Goal: Task Accomplishment & Management: Manage account settings

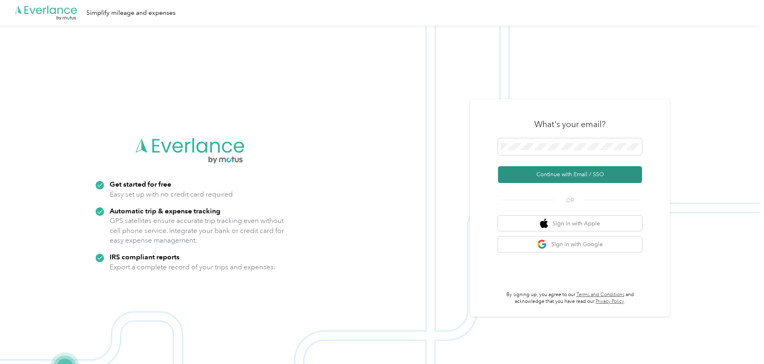
click at [560, 176] on button "Continue with Email / SSO" at bounding box center [570, 174] width 144 height 17
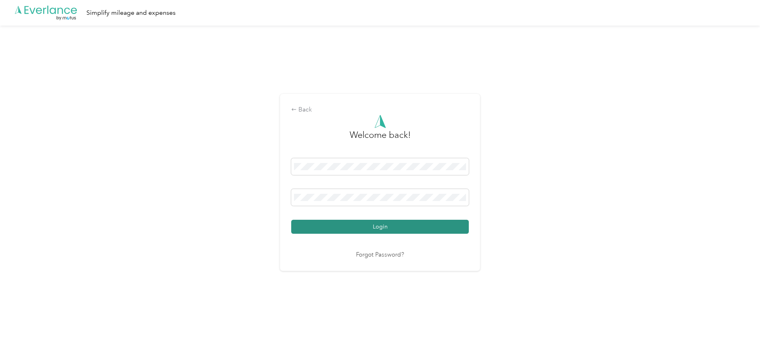
click at [328, 227] on button "Login" at bounding box center [380, 227] width 178 height 14
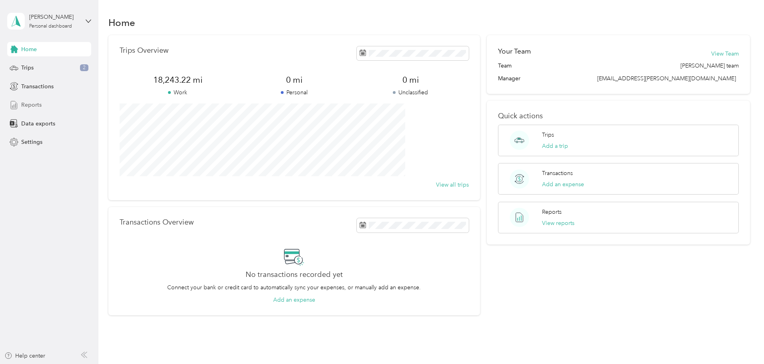
click at [36, 104] on span "Reports" at bounding box center [31, 105] width 20 height 8
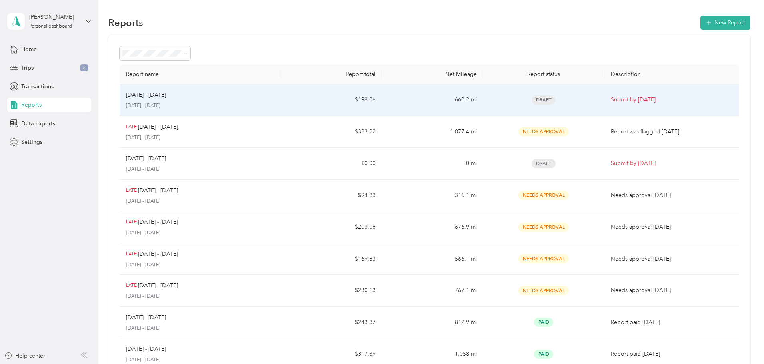
click at [435, 97] on td "660.2 mi" at bounding box center [432, 100] width 101 height 32
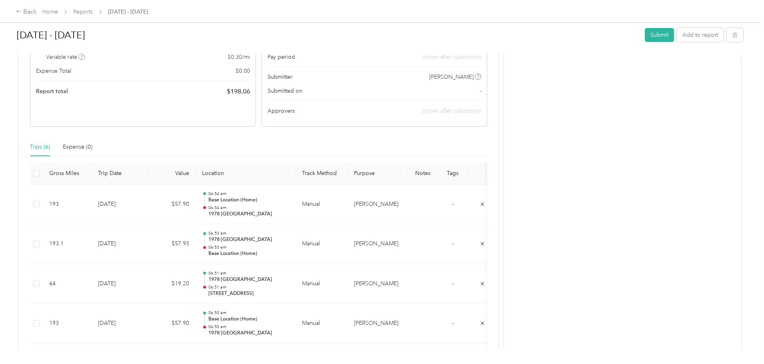
scroll to position [120, 0]
click at [677, 38] on button "Add to report" at bounding box center [700, 35] width 47 height 14
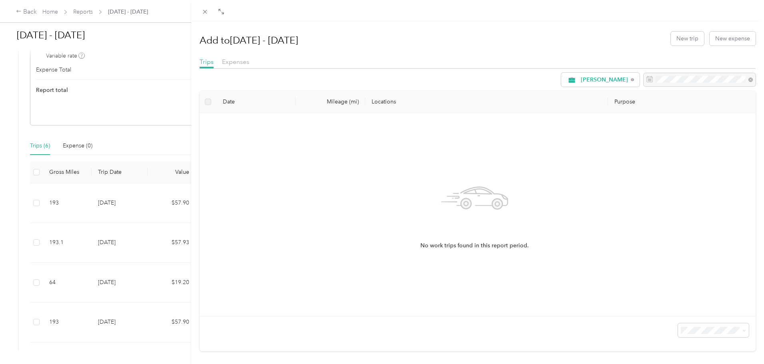
click at [146, 202] on div "Add to [DATE] - [DATE] New trip New expense Trips Expenses [PERSON_NAME] Date M…" at bounding box center [382, 182] width 764 height 364
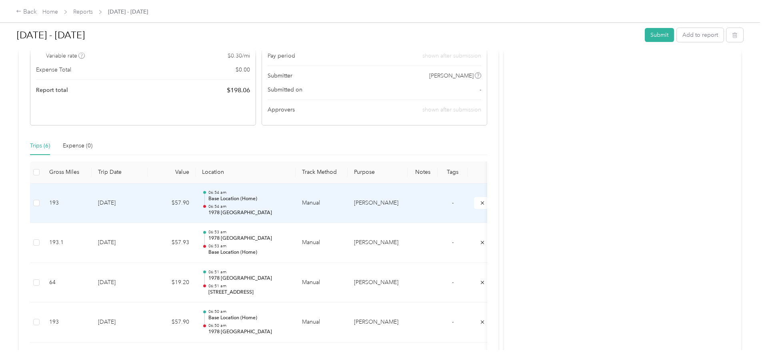
click at [92, 202] on td "193" at bounding box center [67, 204] width 49 height 40
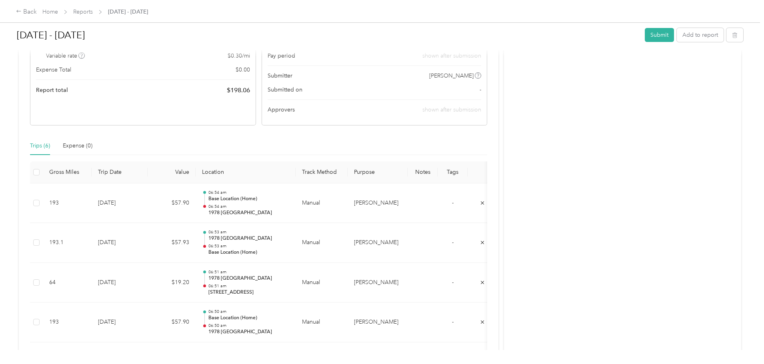
click at [146, 364] on div at bounding box center [380, 364] width 760 height 0
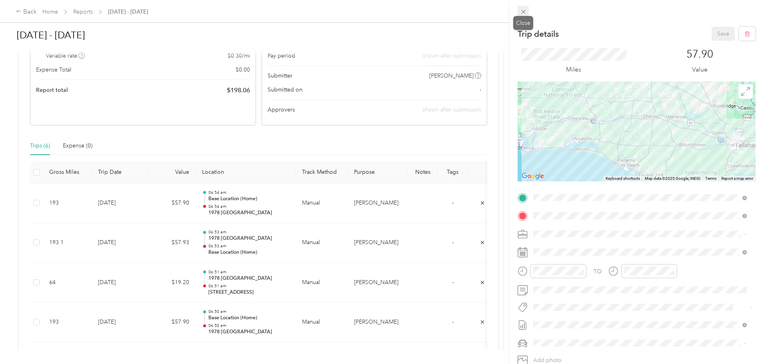
click at [522, 11] on icon at bounding box center [523, 11] width 7 height 7
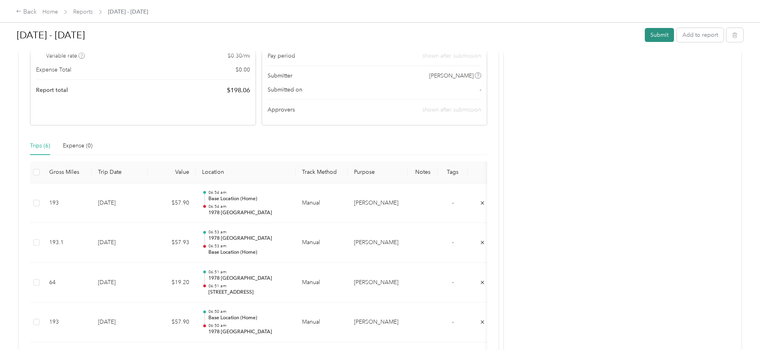
click at [645, 33] on button "Submit" at bounding box center [659, 35] width 29 height 14
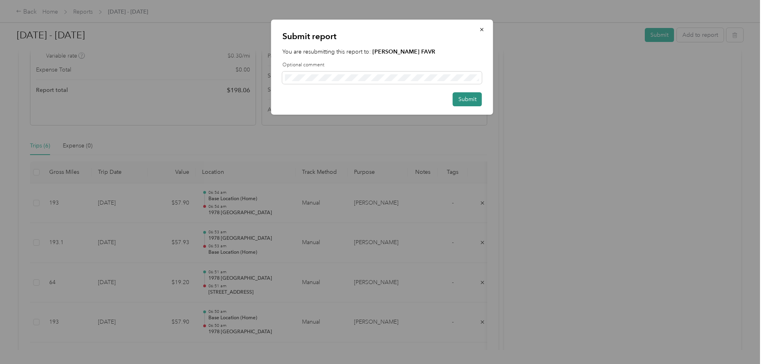
click at [466, 100] on button "Submit" at bounding box center [467, 99] width 29 height 14
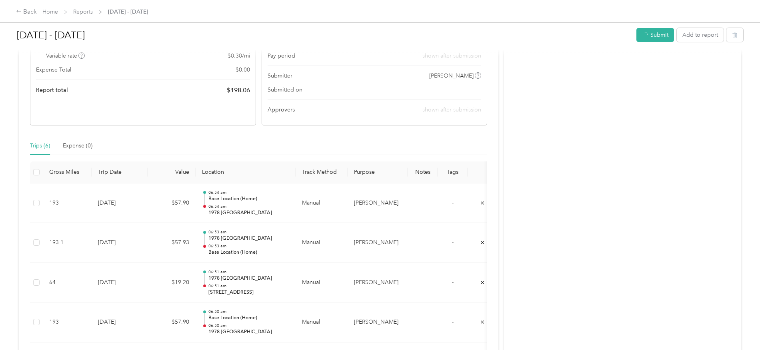
scroll to position [100, 0]
click at [93, 10] on link "Reports" at bounding box center [83, 11] width 20 height 7
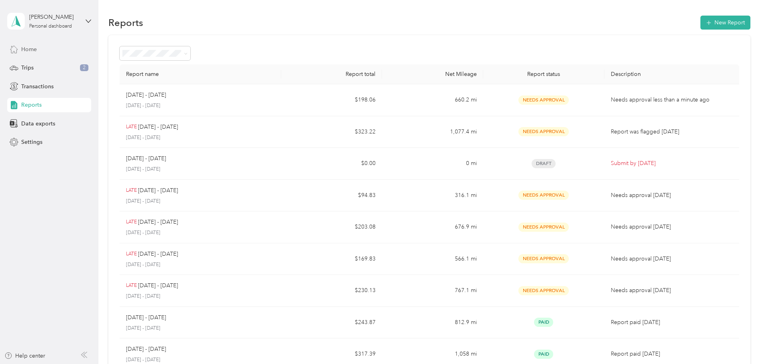
click at [32, 50] on span "Home" at bounding box center [29, 49] width 16 height 8
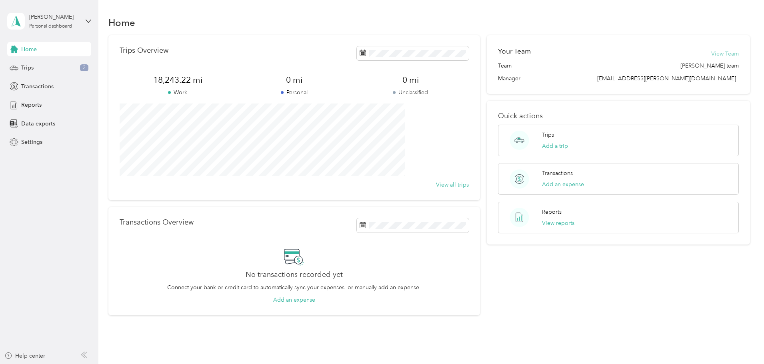
click at [711, 53] on button "View Team" at bounding box center [725, 54] width 28 height 8
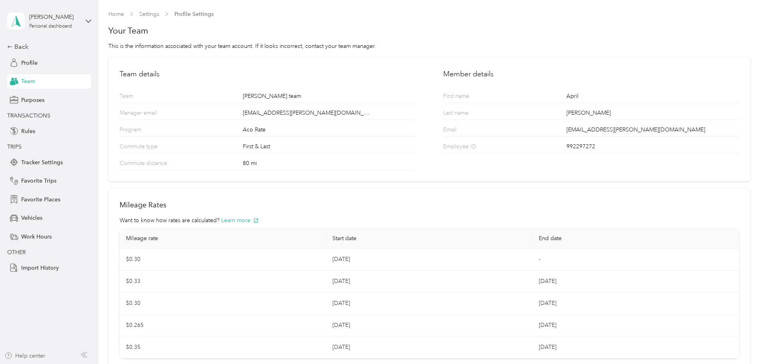
click at [30, 357] on div "Help center" at bounding box center [24, 356] width 41 height 8
click at [41, 266] on span "Import History" at bounding box center [40, 268] width 38 height 8
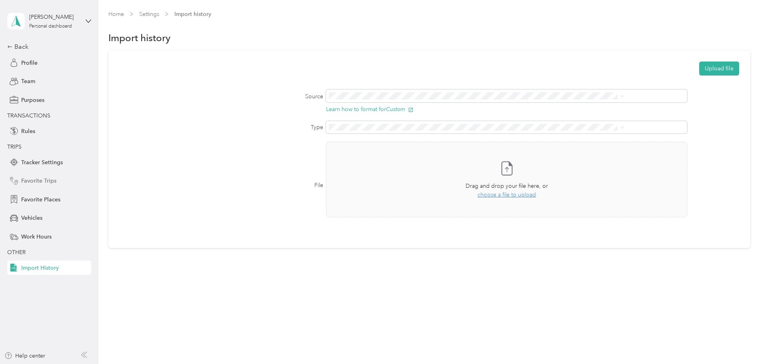
click at [36, 180] on span "Favorite Trips" at bounding box center [38, 181] width 35 height 8
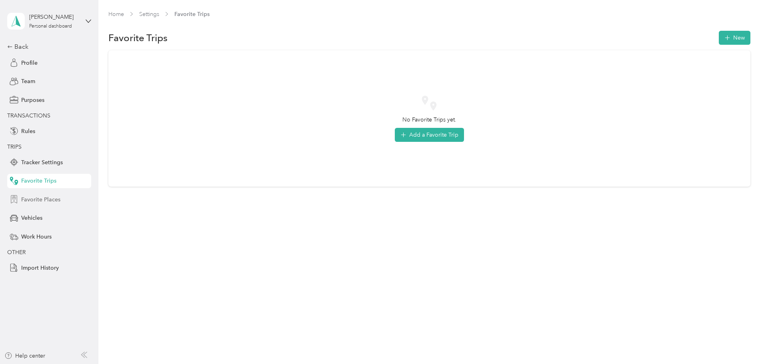
click at [37, 200] on span "Favorite Places" at bounding box center [40, 200] width 39 height 8
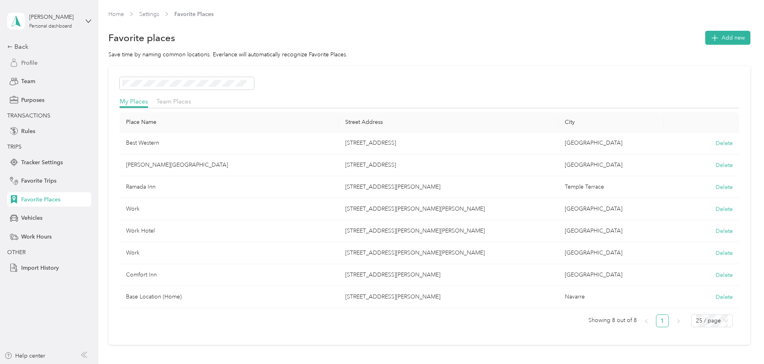
click at [32, 62] on span "Profile" at bounding box center [29, 63] width 16 height 8
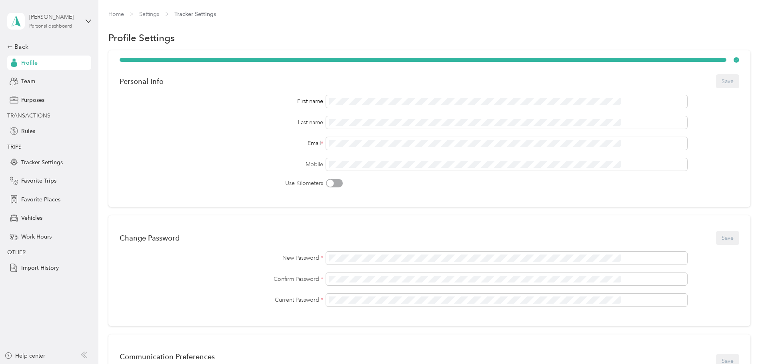
click at [42, 25] on div "Personal dashboard" at bounding box center [50, 26] width 43 height 5
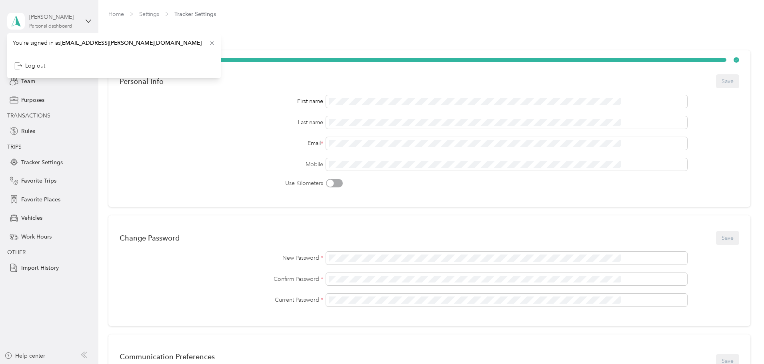
click at [42, 25] on div "Personal dashboard" at bounding box center [50, 26] width 43 height 5
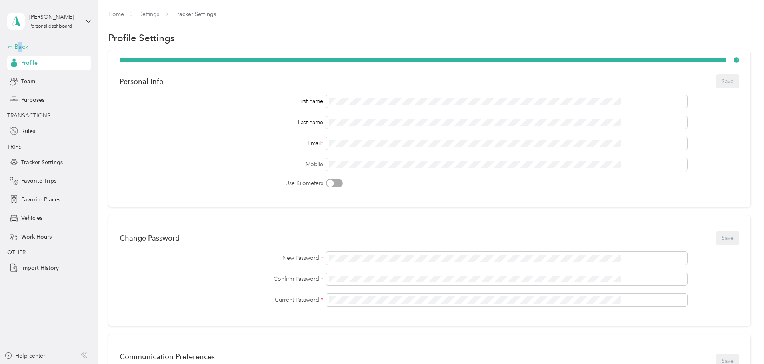
click at [21, 46] on div "Back" at bounding box center [47, 47] width 80 height 10
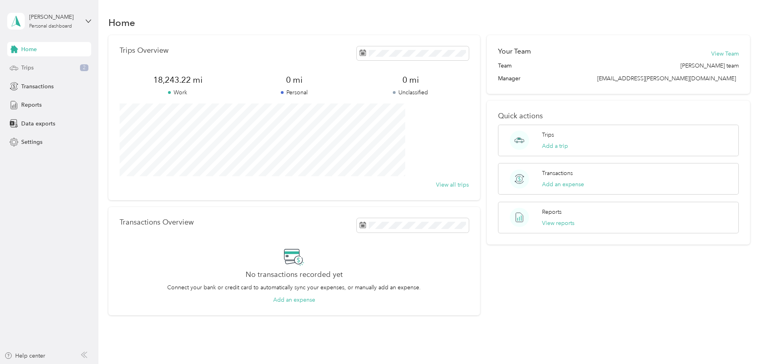
click at [32, 70] on span "Trips" at bounding box center [27, 68] width 12 height 8
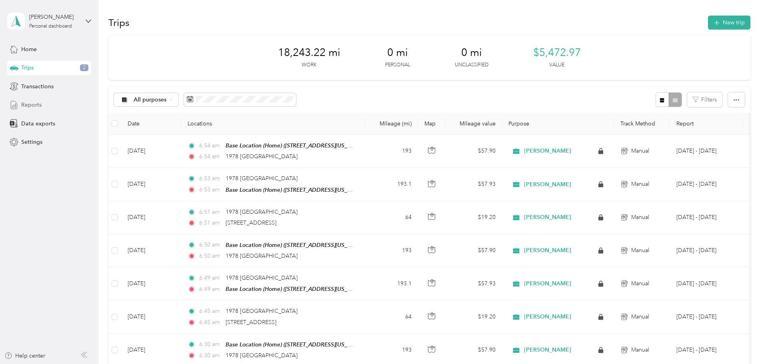
click at [36, 104] on span "Reports" at bounding box center [31, 105] width 20 height 8
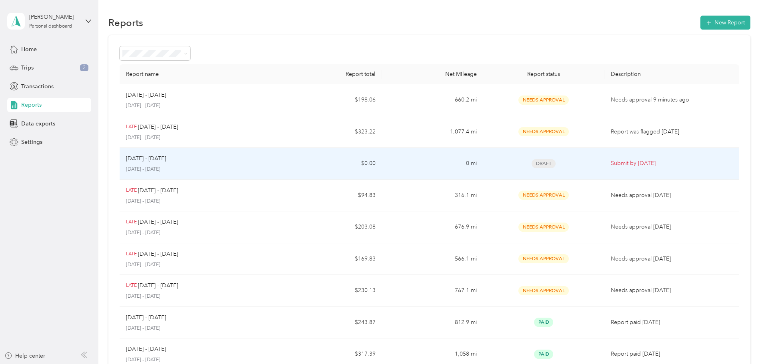
click at [275, 166] on p "[DATE] - [DATE]" at bounding box center [200, 169] width 149 height 7
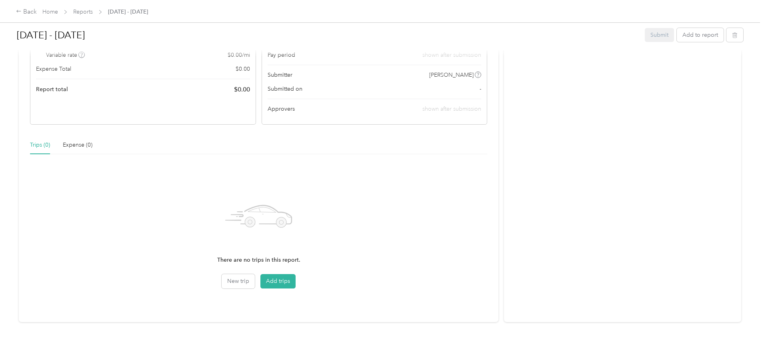
scroll to position [127, 0]
click at [296, 276] on button "Add trips" at bounding box center [277, 281] width 35 height 14
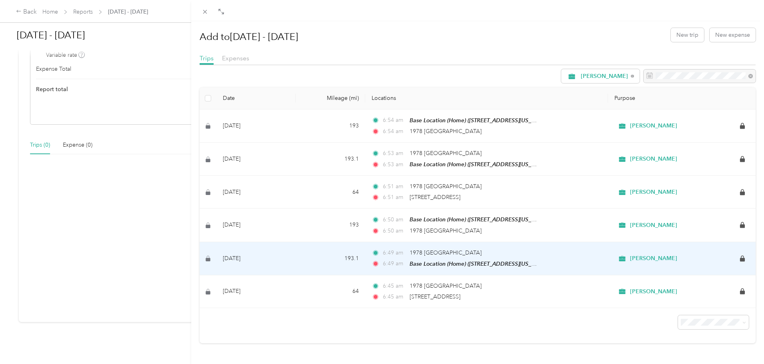
scroll to position [8, 0]
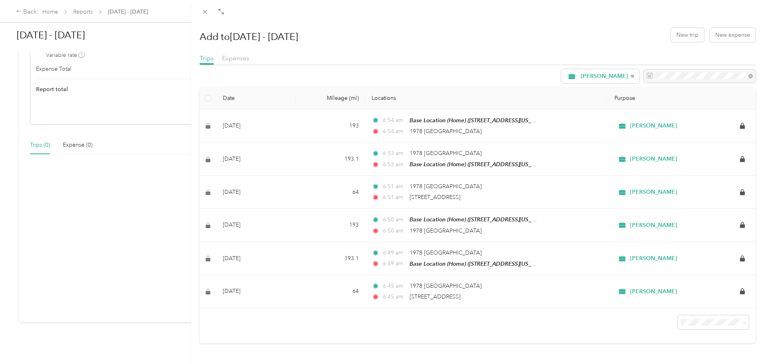
click at [44, 145] on div "Add to [DATE] - [DATE] New trip New expense Trips Expenses [PERSON_NAME] Date M…" at bounding box center [382, 182] width 764 height 364
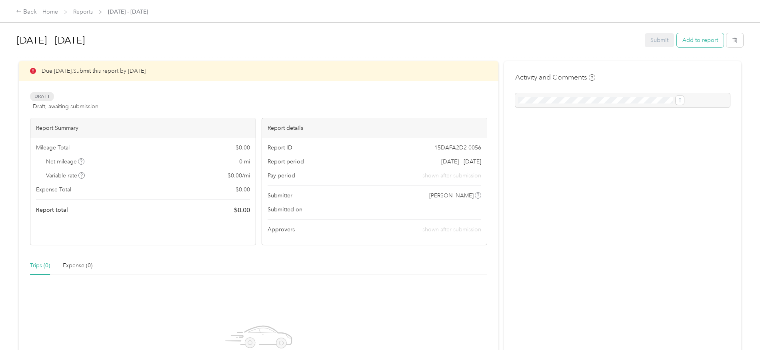
click at [677, 42] on button "Add to report" at bounding box center [700, 40] width 47 height 14
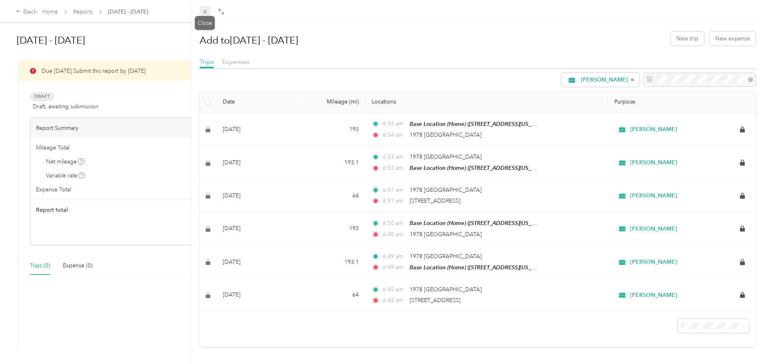
click at [206, 10] on icon at bounding box center [205, 11] width 7 height 7
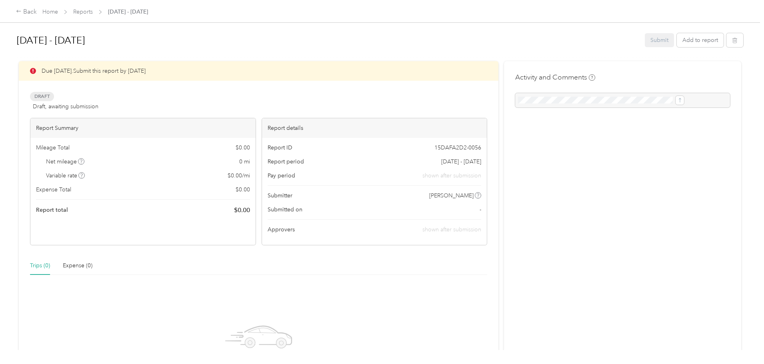
click at [54, 100] on span "Draft" at bounding box center [42, 96] width 24 height 9
click at [58, 14] on link "Home" at bounding box center [50, 11] width 16 height 7
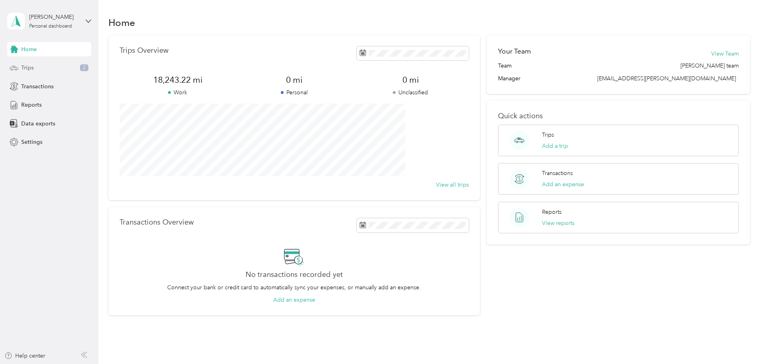
click at [32, 70] on span "Trips" at bounding box center [27, 68] width 12 height 8
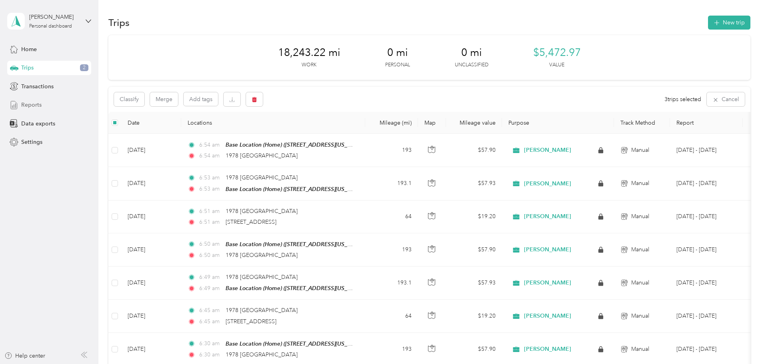
click at [32, 105] on span "Reports" at bounding box center [31, 105] width 20 height 8
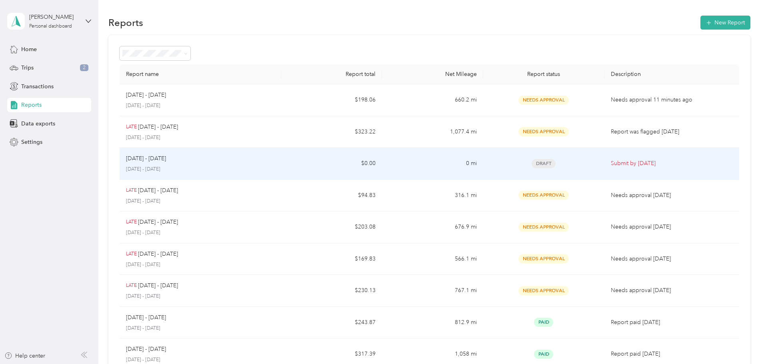
click at [269, 171] on p "[DATE] - [DATE]" at bounding box center [200, 169] width 149 height 7
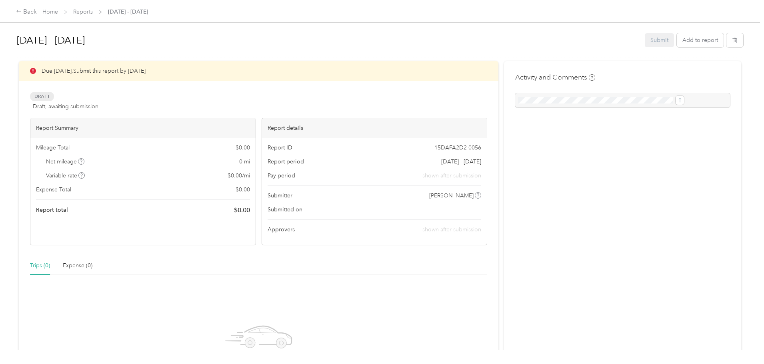
click at [50, 267] on div "Trips (0)" at bounding box center [40, 266] width 20 height 9
click at [677, 40] on button "Add to report" at bounding box center [700, 40] width 47 height 14
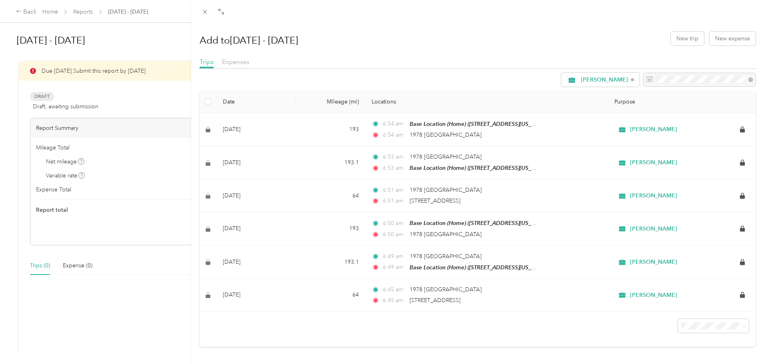
scroll to position [8, 0]
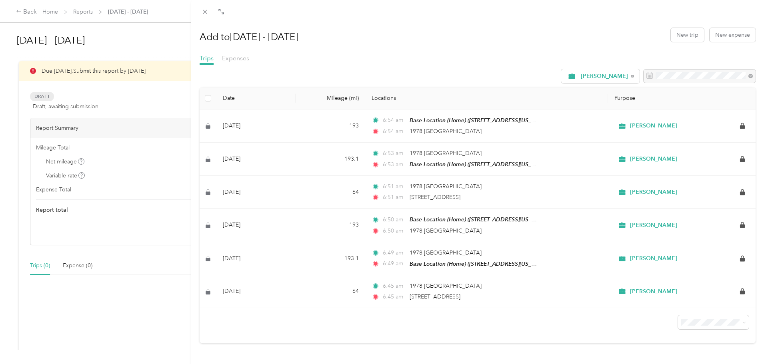
click at [708, 303] on li "100 per load" at bounding box center [707, 298] width 71 height 14
click at [61, 102] on div "Add to [DATE] - [DATE] New trip New expense Trips Expenses [PERSON_NAME] Date M…" at bounding box center [382, 182] width 764 height 364
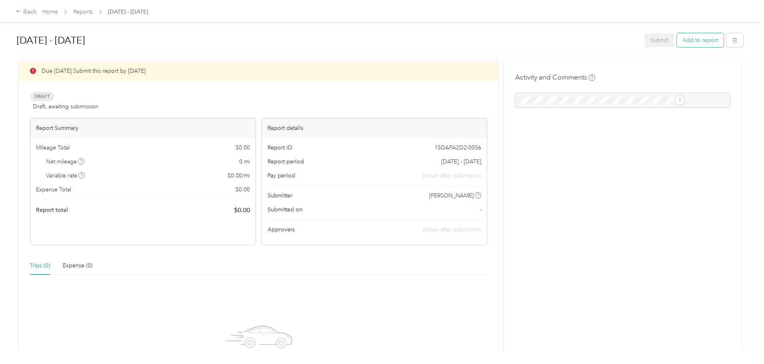
click at [677, 42] on button "Add to report" at bounding box center [700, 40] width 47 height 14
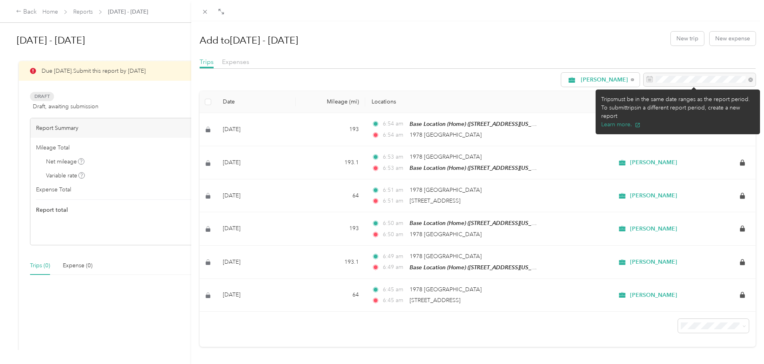
click at [735, 80] on div at bounding box center [699, 80] width 112 height 14
click at [732, 79] on div at bounding box center [699, 80] width 112 height 14
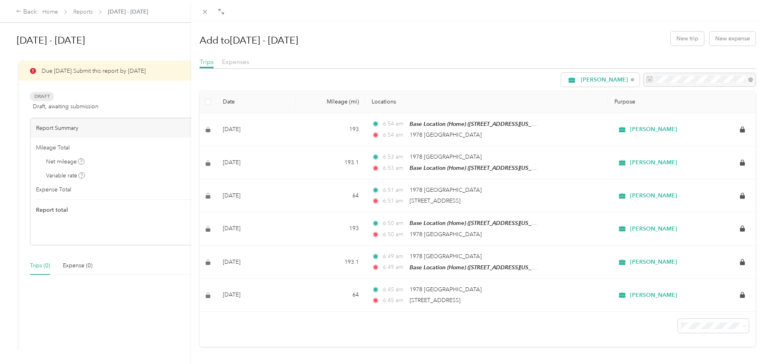
click at [150, 95] on div "Add to [DATE] - [DATE] New trip New expense Trips Expenses [PERSON_NAME] Date M…" at bounding box center [382, 182] width 764 height 364
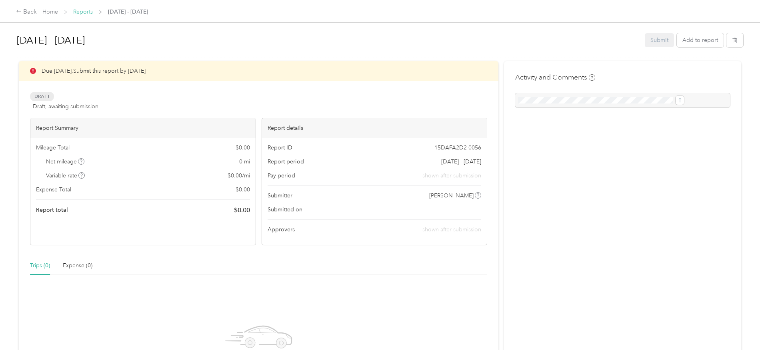
click at [93, 14] on link "Reports" at bounding box center [83, 11] width 20 height 7
